Goal: Information Seeking & Learning: Understand process/instructions

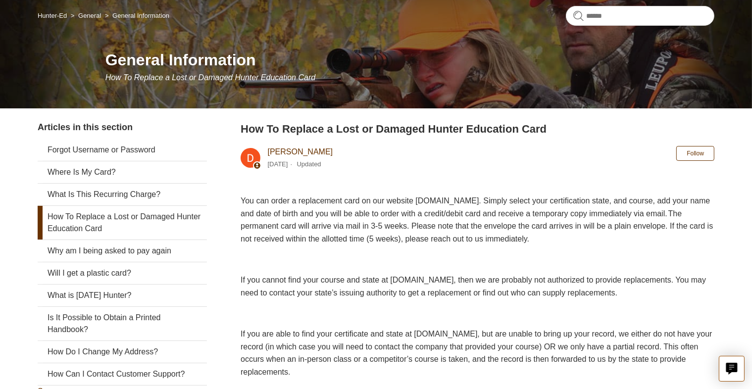
scroll to position [99, 0]
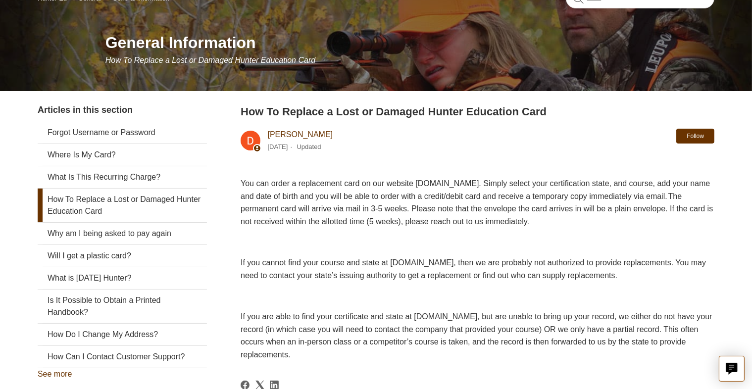
click at [689, 137] on button "Follow" at bounding box center [695, 136] width 38 height 15
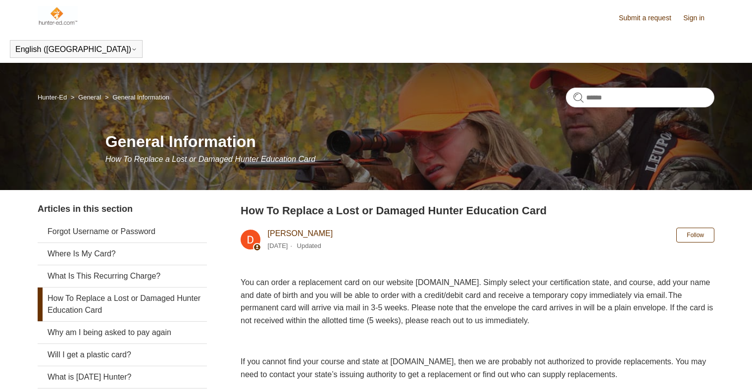
scroll to position [99, 0]
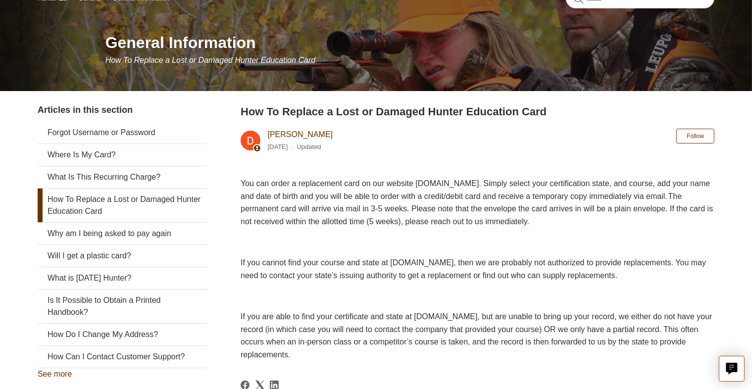
click at [92, 201] on link "How To Replace a Lost or Damaged Hunter Education Card" at bounding box center [122, 206] width 169 height 34
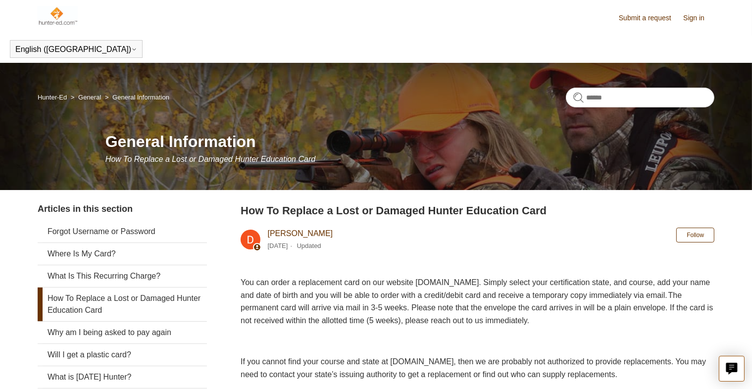
click at [576, 96] on form at bounding box center [640, 98] width 148 height 20
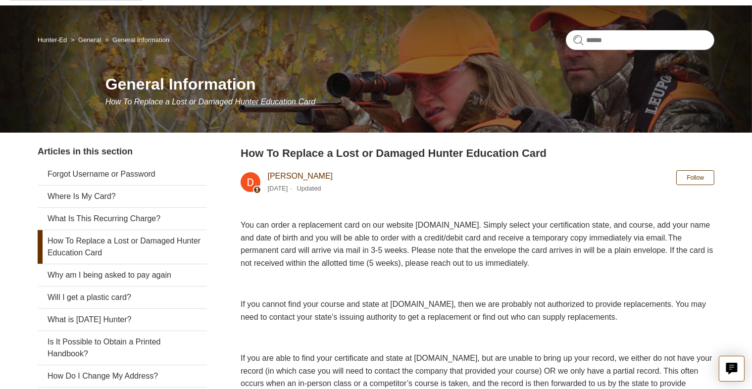
scroll to position [57, 0]
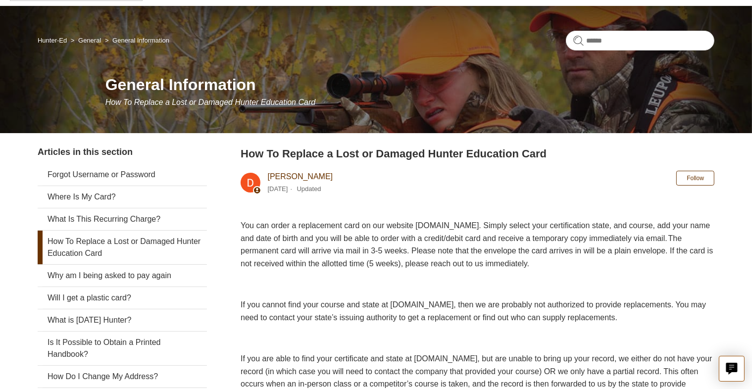
click at [0, 133] on div "Hunter-Ed General General Information General Information How To Replace a Lost…" at bounding box center [376, 69] width 752 height 127
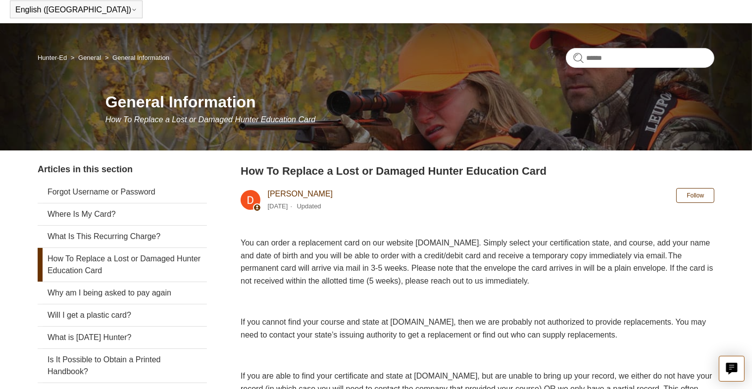
scroll to position [0, 0]
